Goal: Check status: Check status

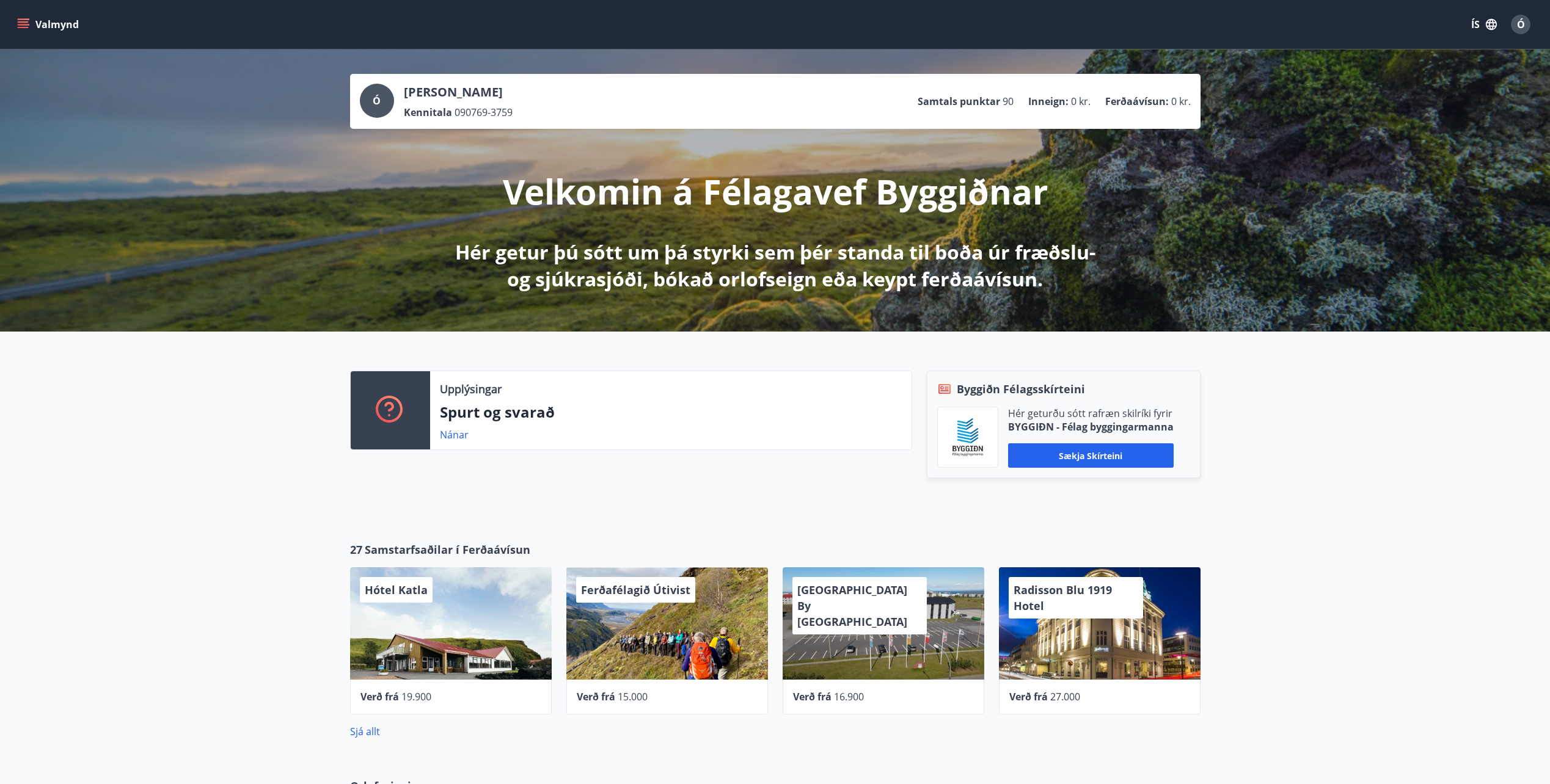
click at [22, 29] on icon "menu" at bounding box center [23, 24] width 12 height 12
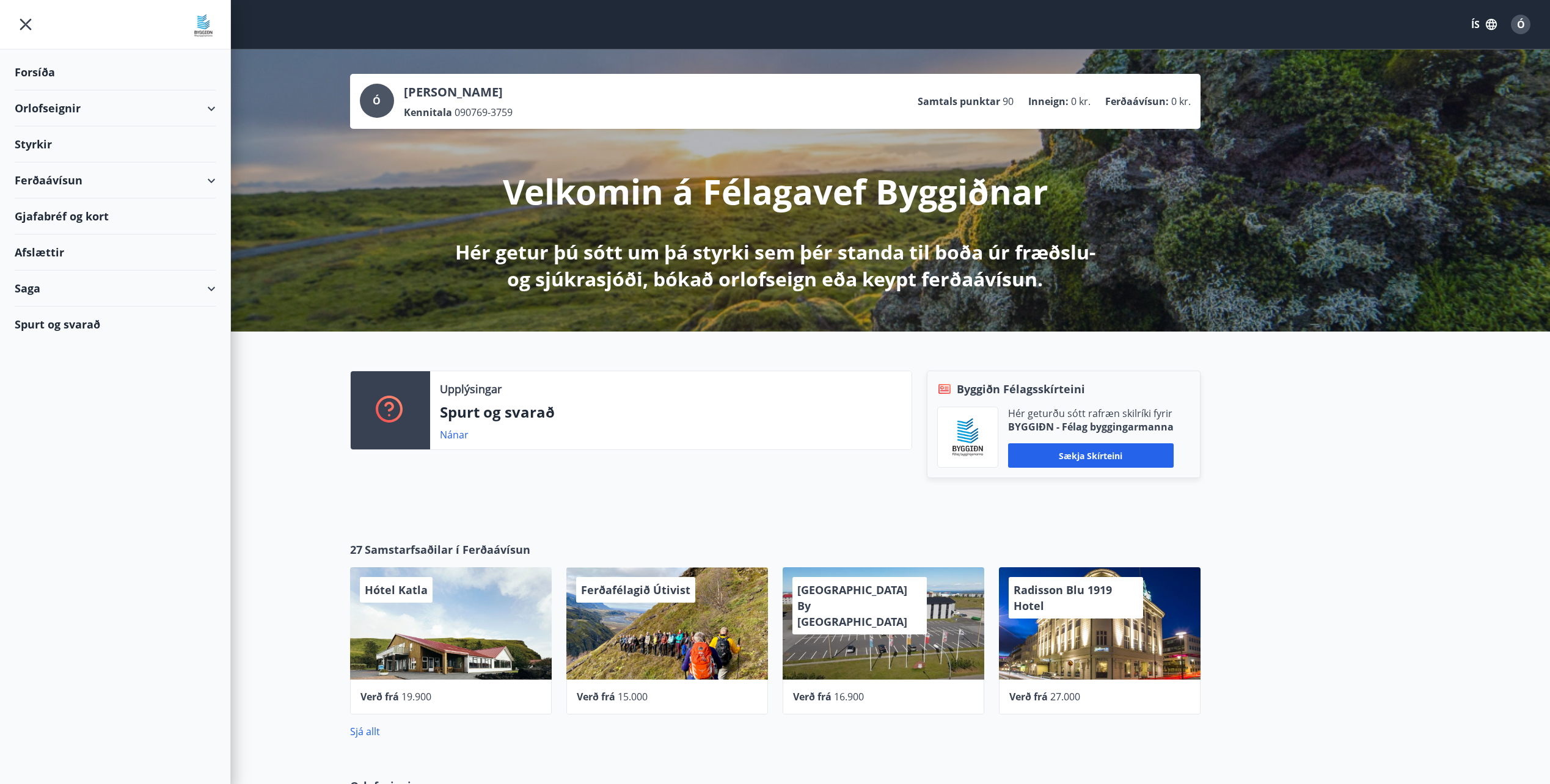
click at [82, 289] on div "Saga" at bounding box center [115, 288] width 201 height 36
click at [52, 452] on div "Styrkjasaga" at bounding box center [115, 448] width 182 height 26
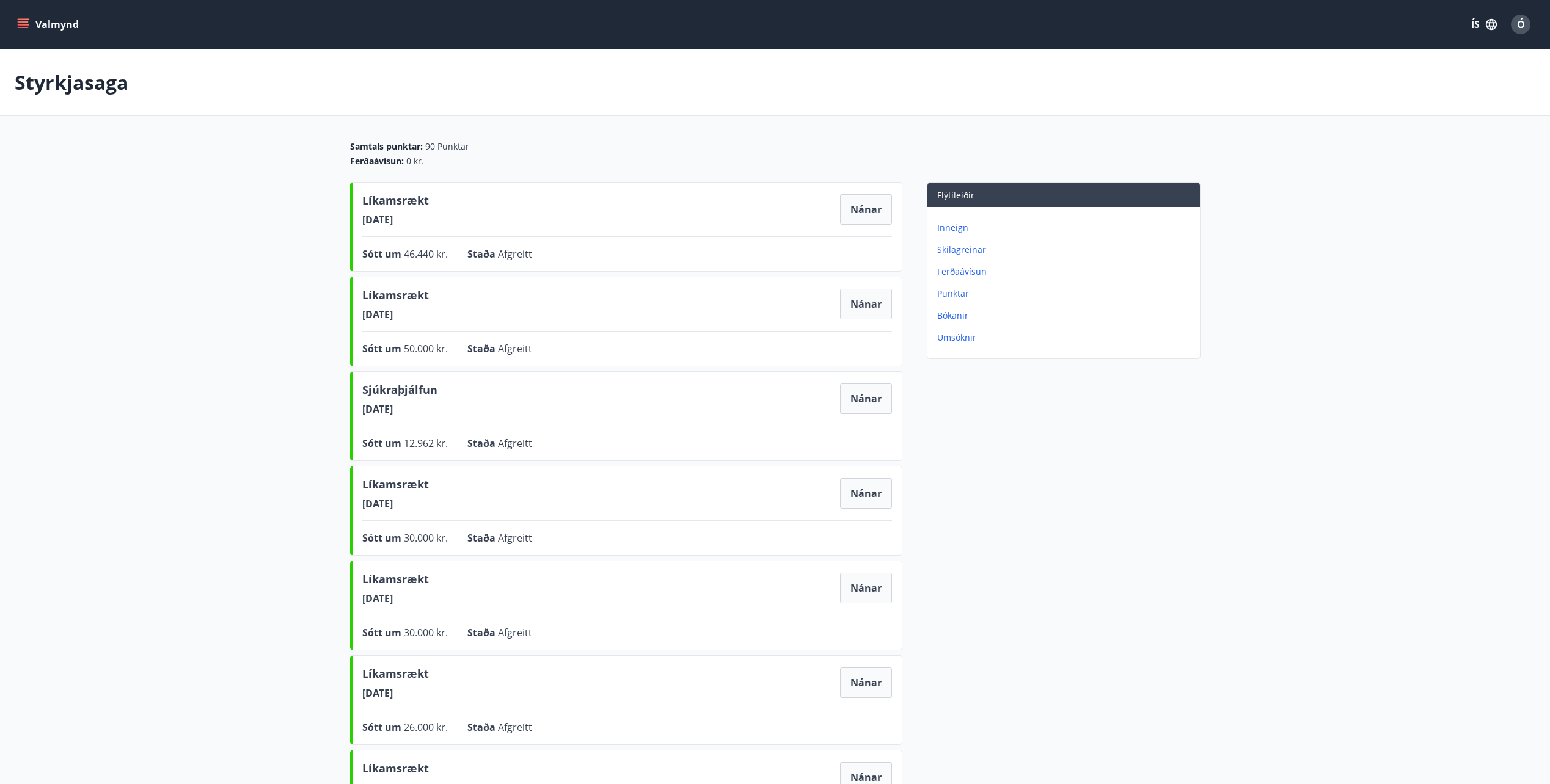
click at [24, 26] on icon "menu" at bounding box center [23, 24] width 12 height 12
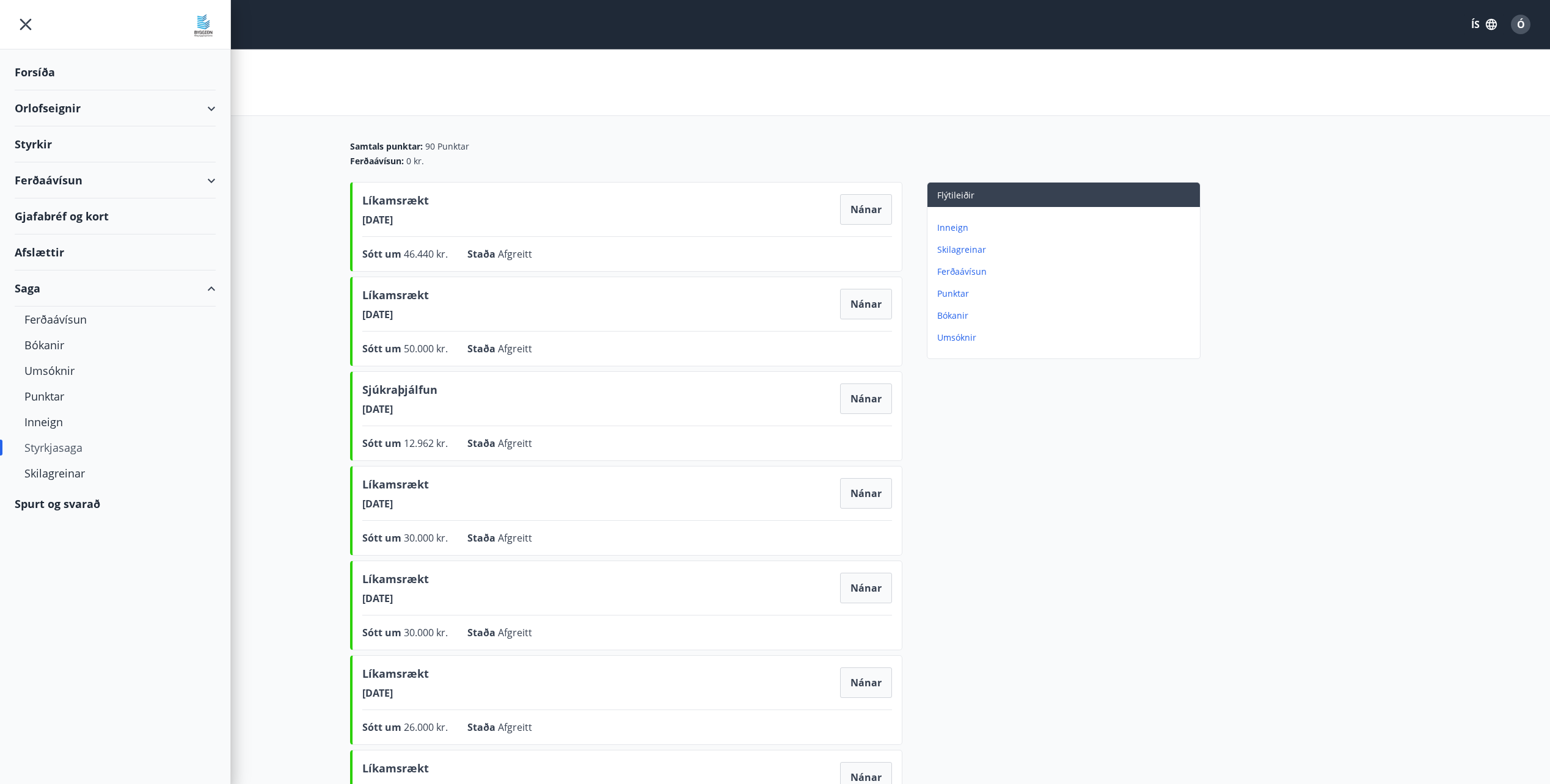
click at [36, 140] on div "Styrkir" at bounding box center [115, 144] width 201 height 36
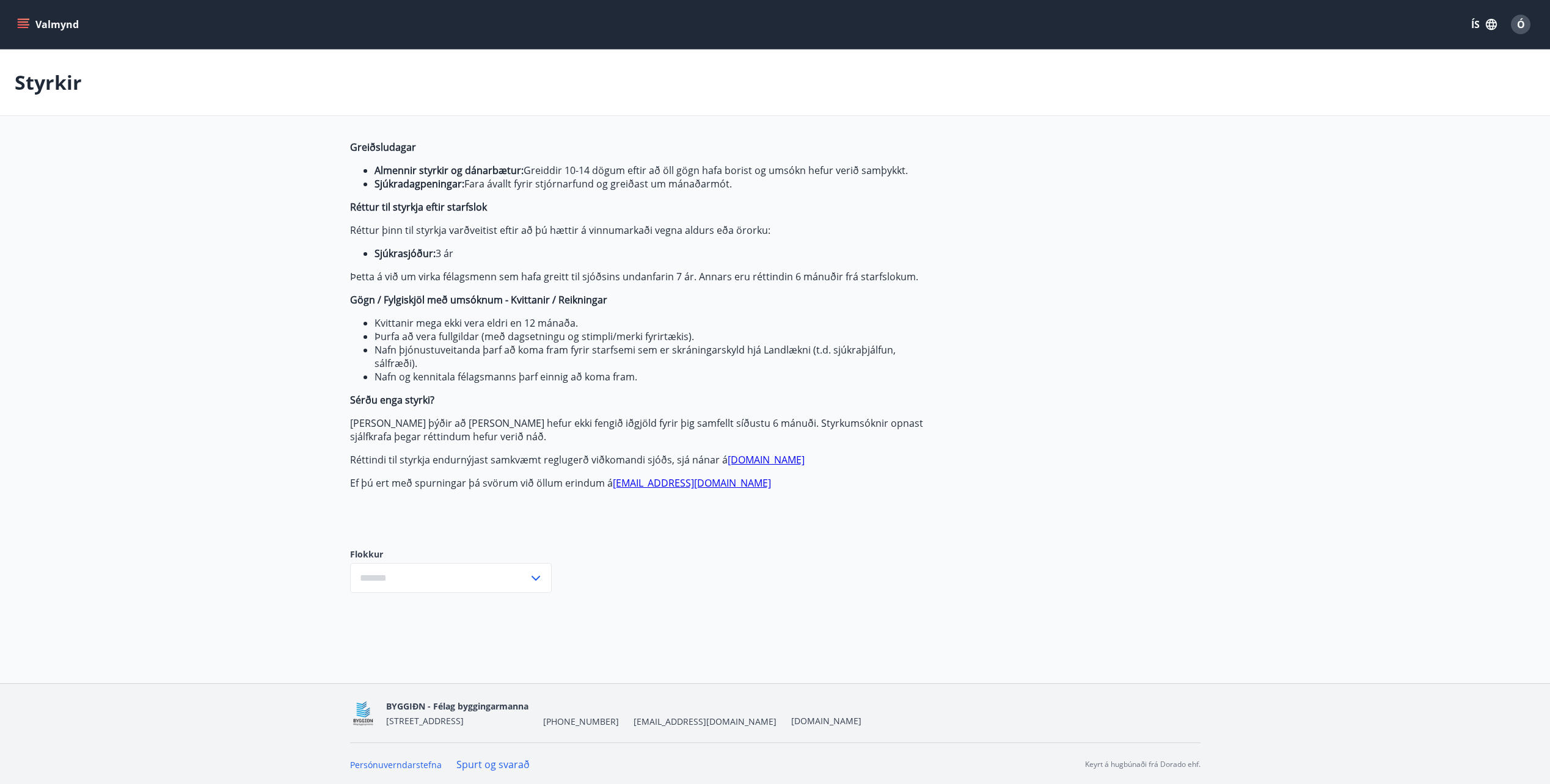
type input "***"
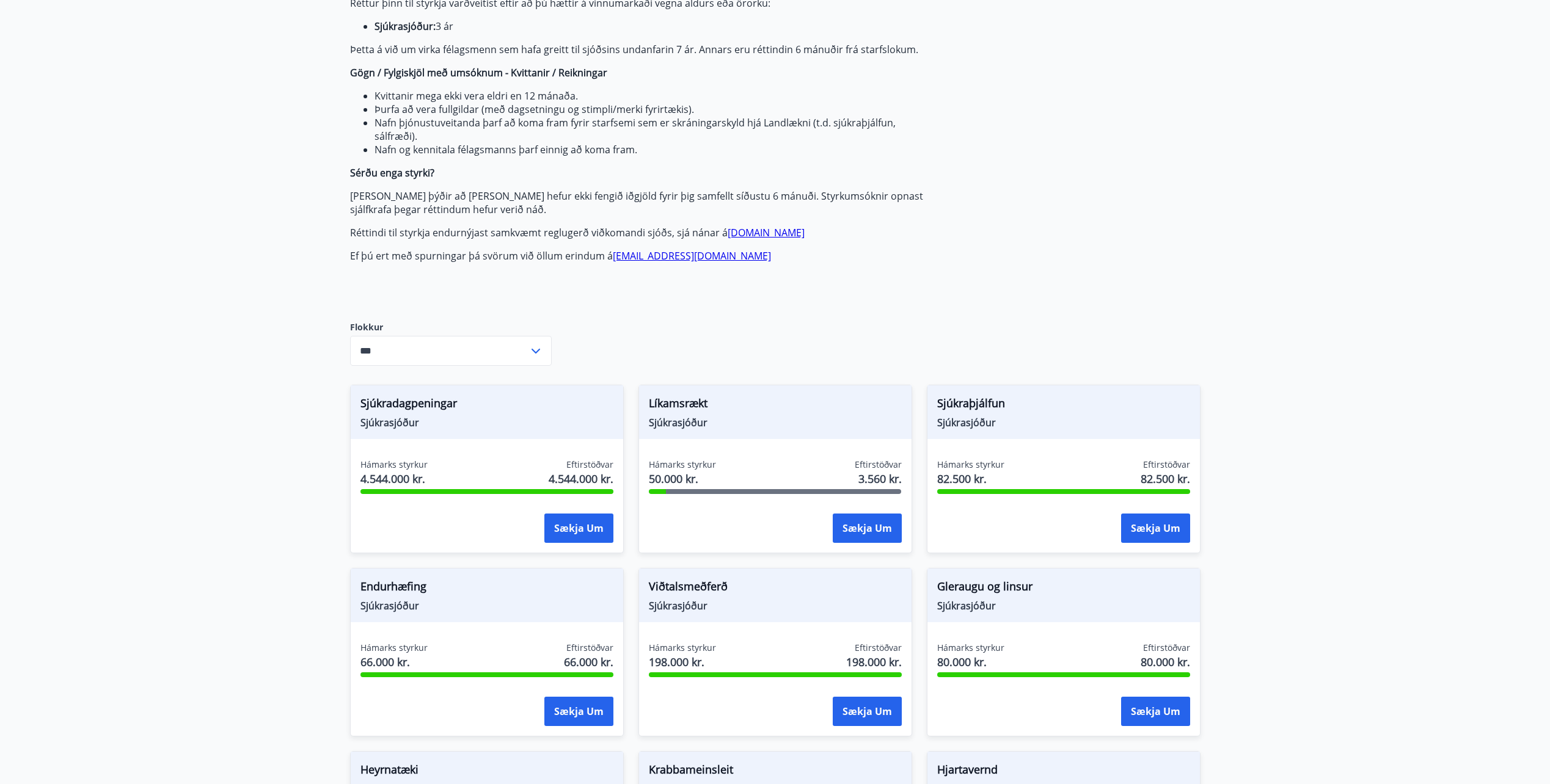
scroll to position [244, 0]
